Goal: Check status

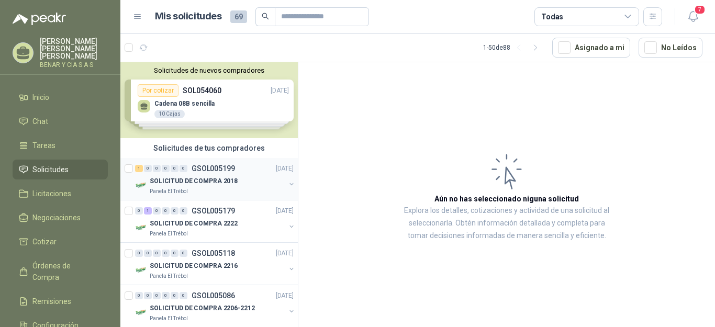
click at [221, 174] on div "1 0 0 0 0 0 GSOL005199 [DATE]" at bounding box center [215, 168] width 161 height 13
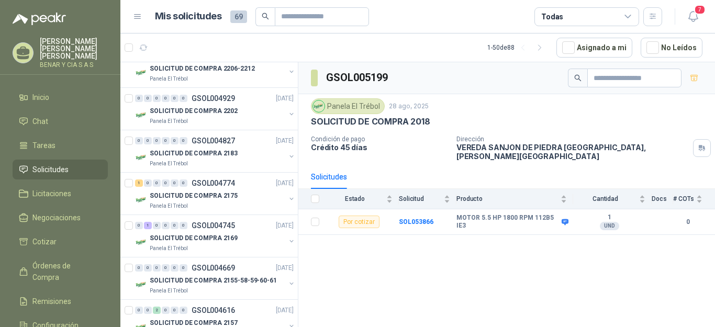
scroll to position [209, 0]
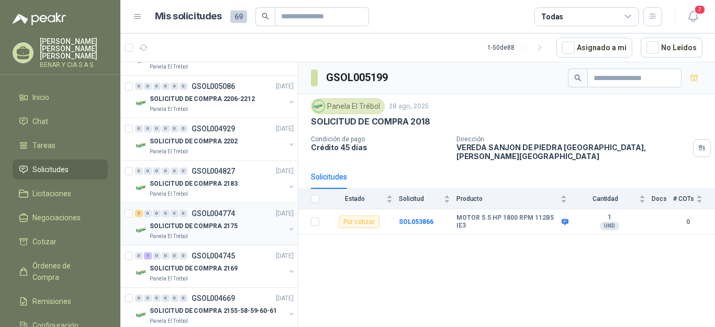
click at [250, 213] on div "1 0 0 0 0 0 GSOL004774 [DATE]" at bounding box center [215, 213] width 161 height 13
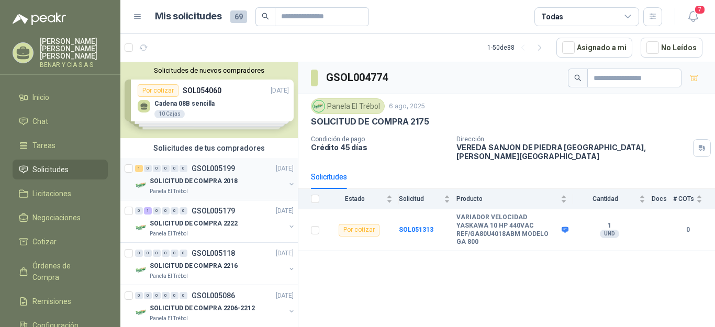
click at [221, 163] on div "1 0 0 0 0 0 GSOL005199 [DATE]" at bounding box center [215, 168] width 161 height 13
